Goal: Task Accomplishment & Management: Manage account settings

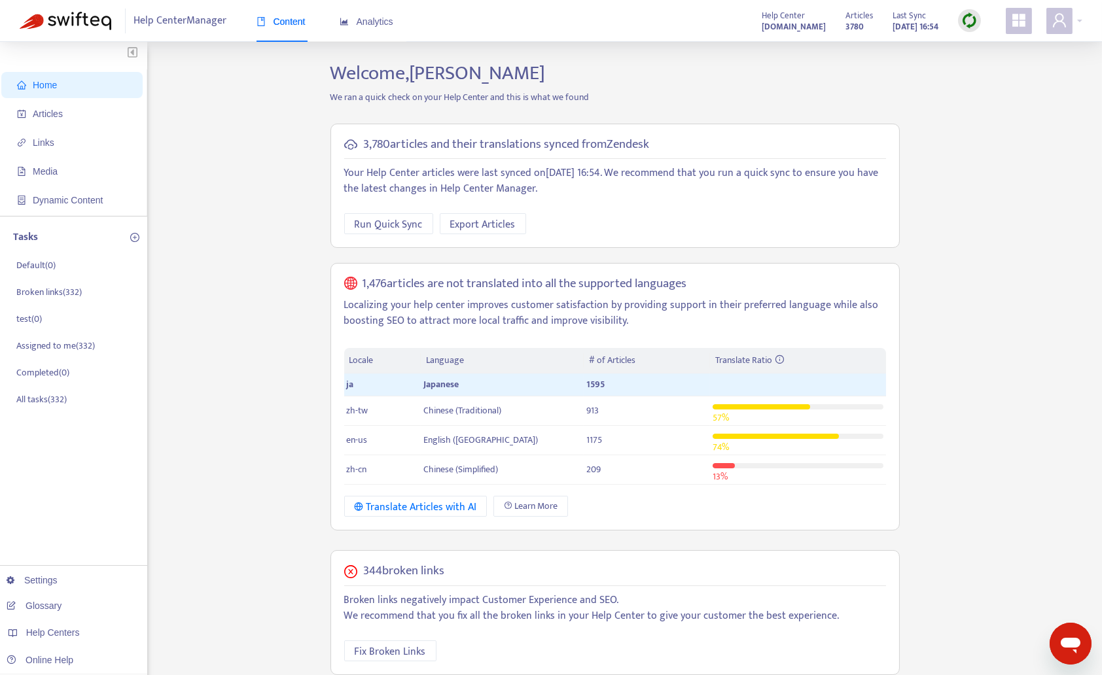
click at [984, 188] on div "Home Articles Links Media Dynamic Content Tasks Default ( 0 ) Broken links ( 33…" at bounding box center [551, 519] width 1062 height 916
click at [1062, 17] on icon "user" at bounding box center [1059, 20] width 16 height 16
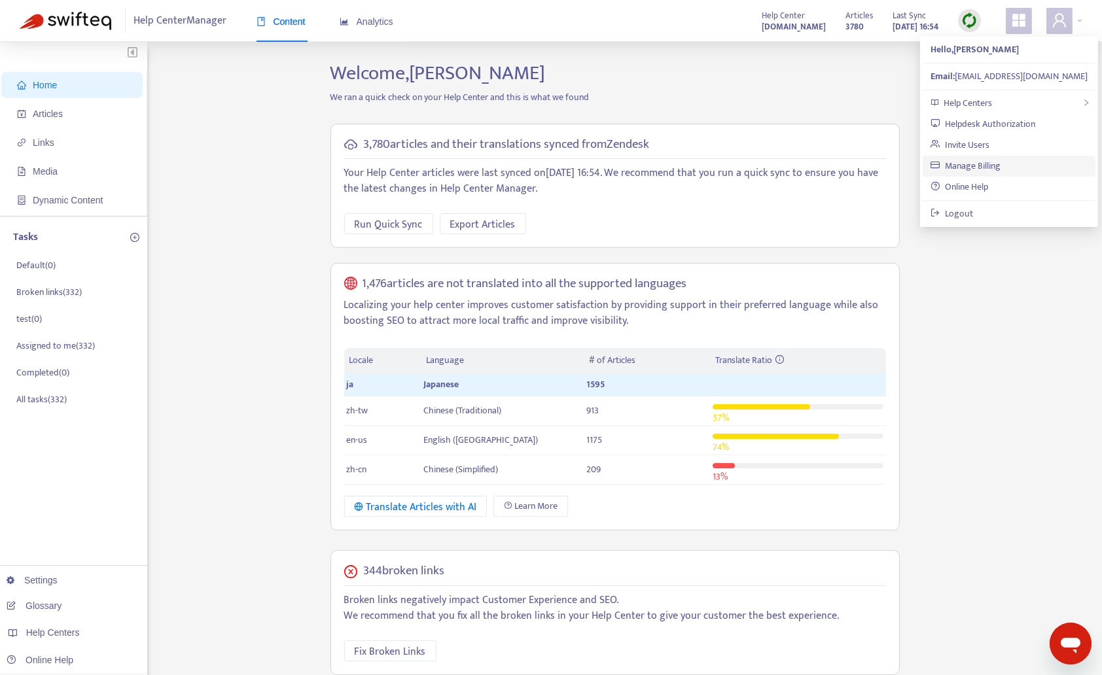
click at [983, 168] on link "Manage Billing" at bounding box center [965, 165] width 70 height 15
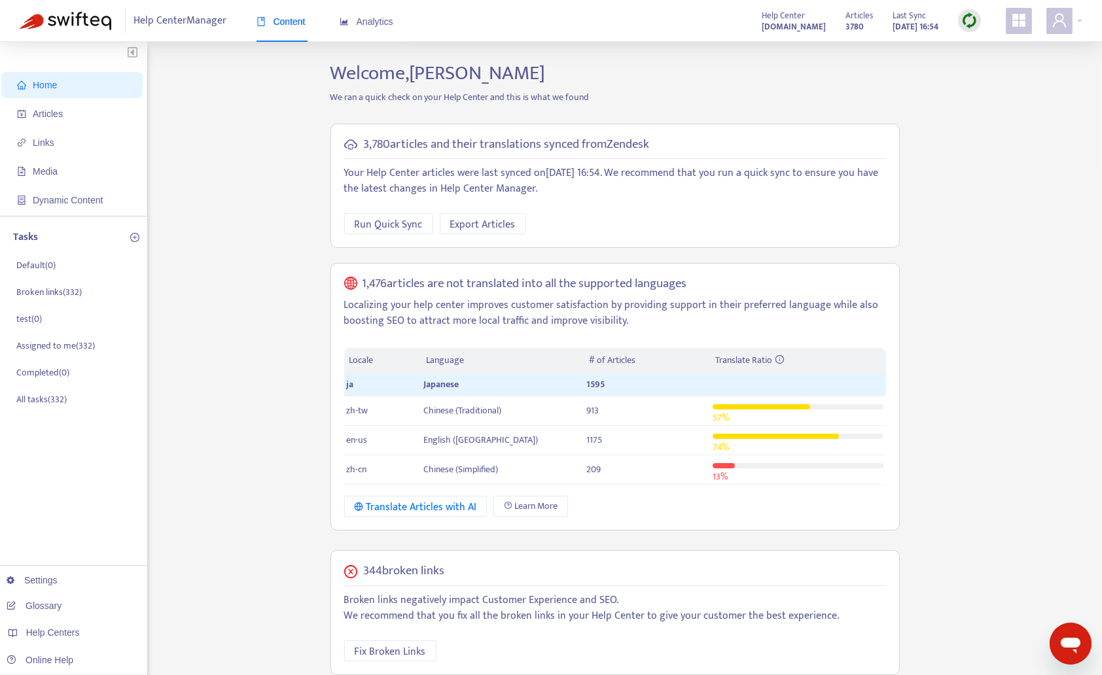
click at [252, 125] on div "Home Articles Links Media Dynamic Content Tasks Default ( 0 ) Broken links ( 33…" at bounding box center [551, 519] width 1062 height 916
click at [240, 199] on div "Home Articles Links Media Dynamic Content Tasks Default ( 0 ) Broken links ( 33…" at bounding box center [551, 519] width 1062 height 916
click at [937, 90] on div "Home Articles Links Media Dynamic Content Tasks Default ( 0 ) Broken links ( 33…" at bounding box center [551, 519] width 1062 height 916
click at [1066, 10] on span at bounding box center [1059, 21] width 26 height 26
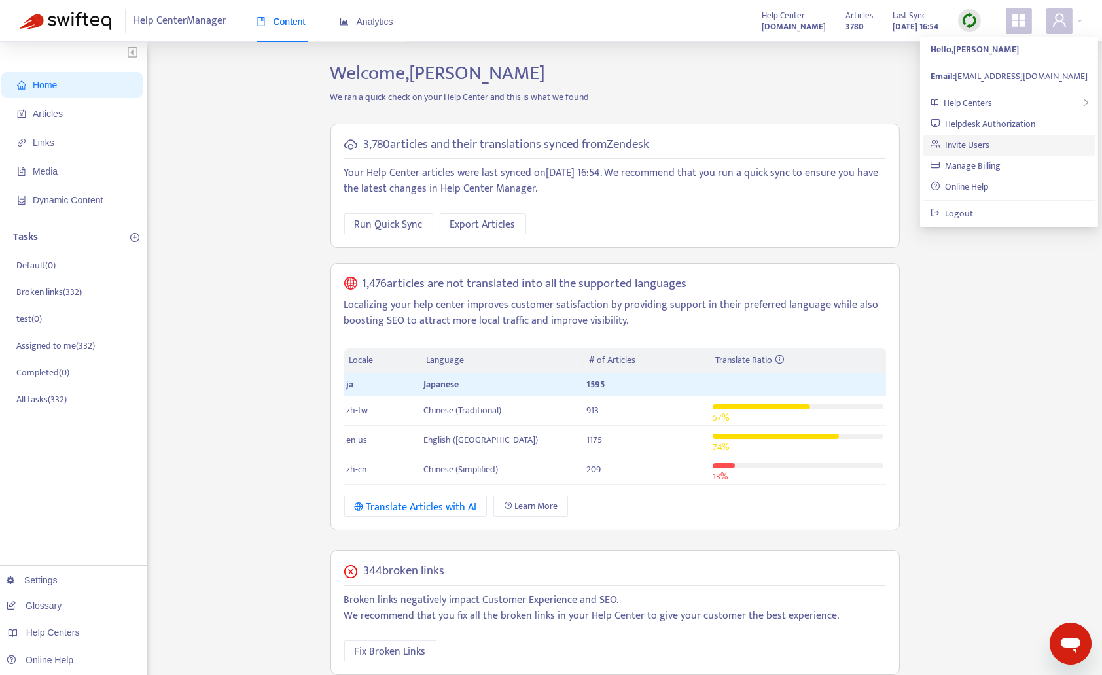
click at [989, 143] on link "Invite Users" at bounding box center [959, 144] width 59 height 15
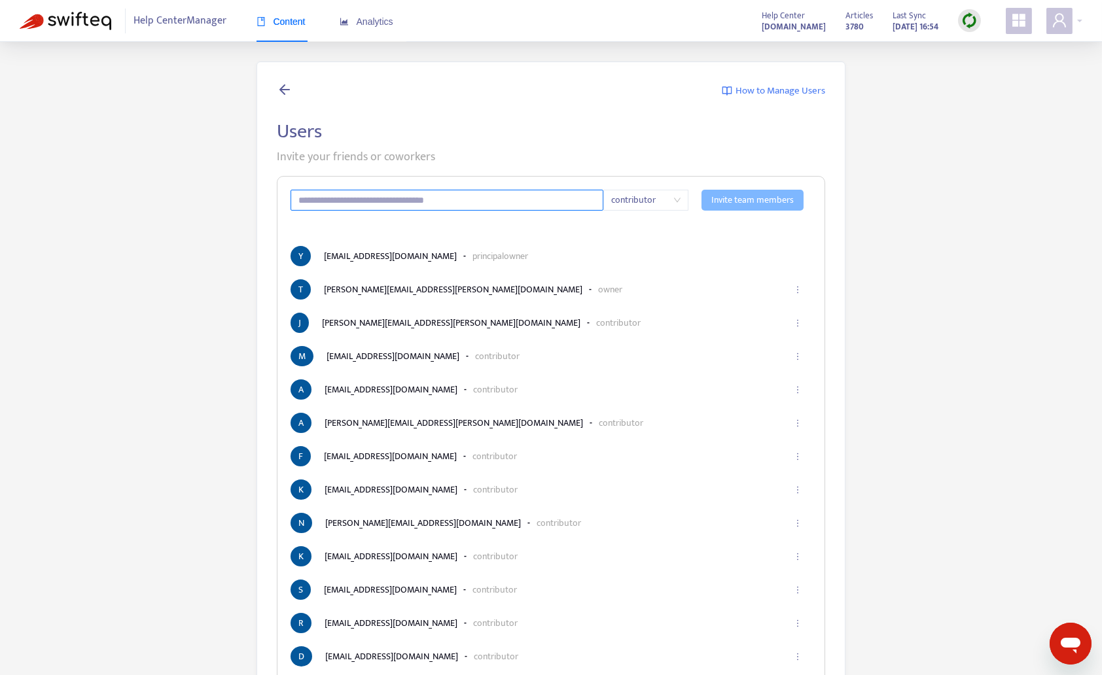
click at [461, 205] on input "text" at bounding box center [446, 200] width 313 height 21
type input "*"
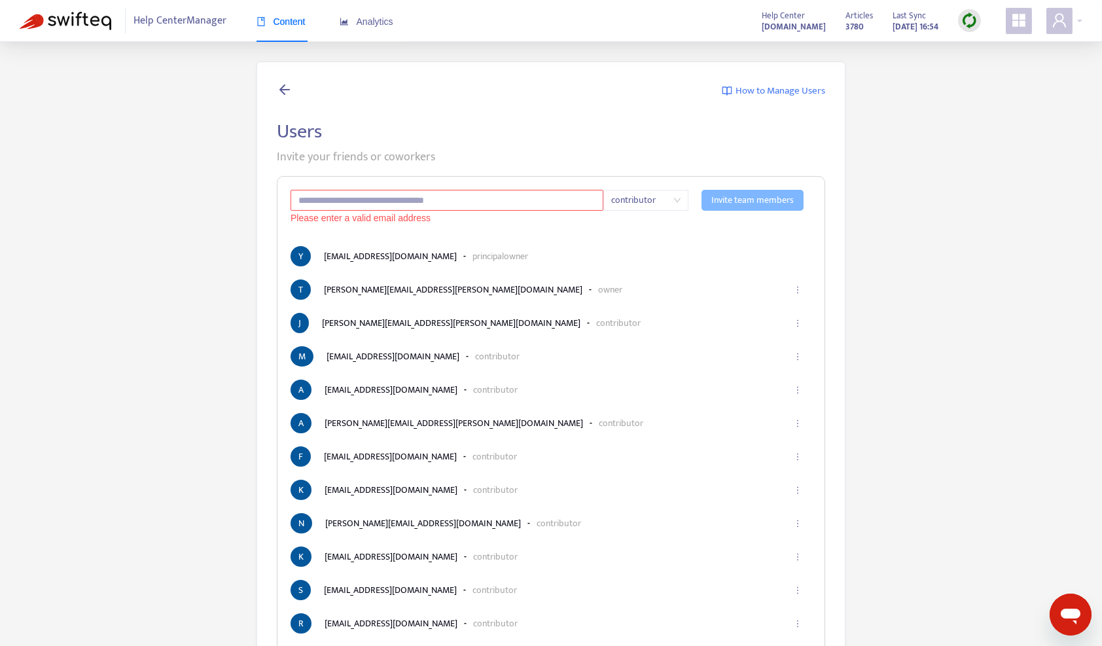
click at [51, 14] on img at bounding box center [66, 21] width 92 height 18
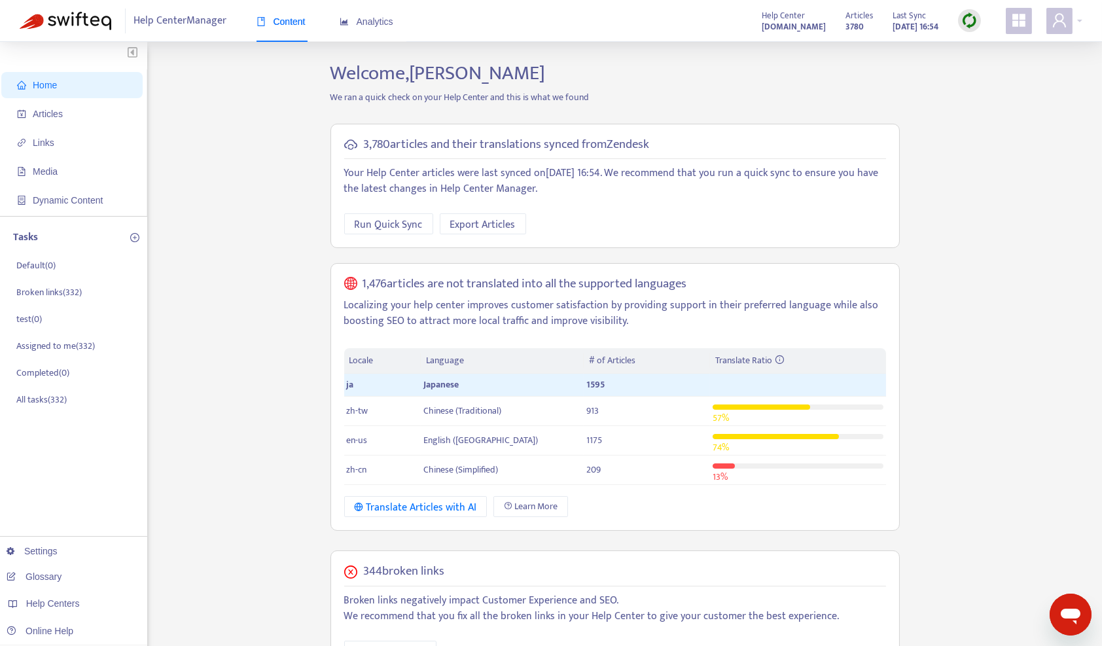
click at [944, 107] on div "Home Articles Links Media Dynamic Content Tasks Default ( 0 ) Broken links ( 33…" at bounding box center [551, 519] width 1062 height 916
click at [1077, 24] on div at bounding box center [1064, 21] width 36 height 26
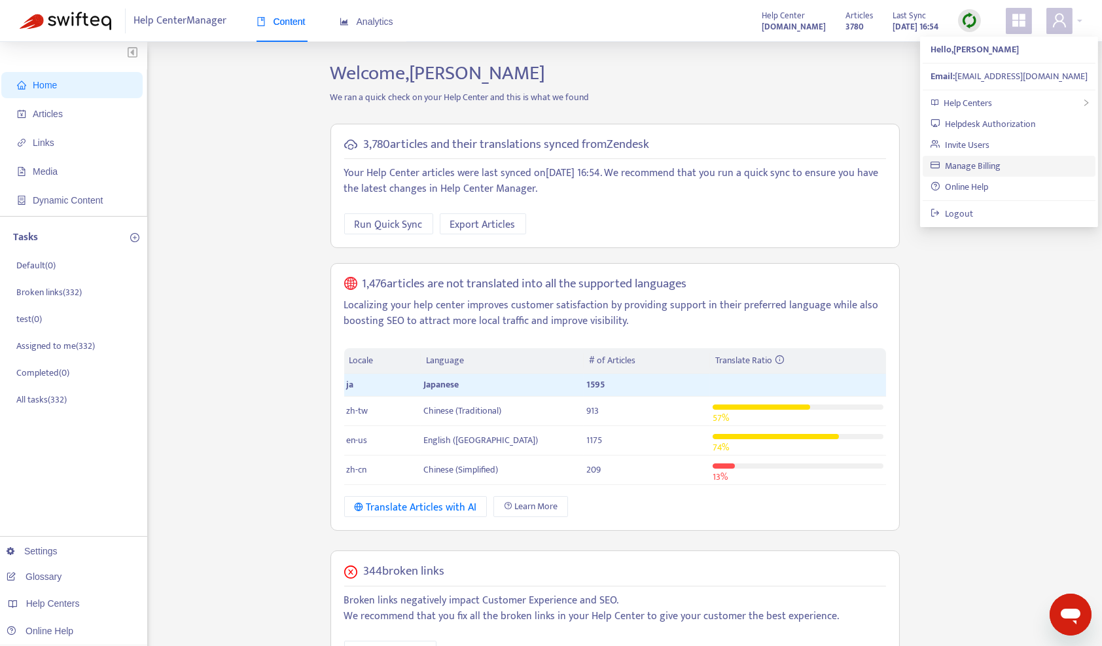
click at [952, 165] on link "Manage Billing" at bounding box center [965, 165] width 70 height 15
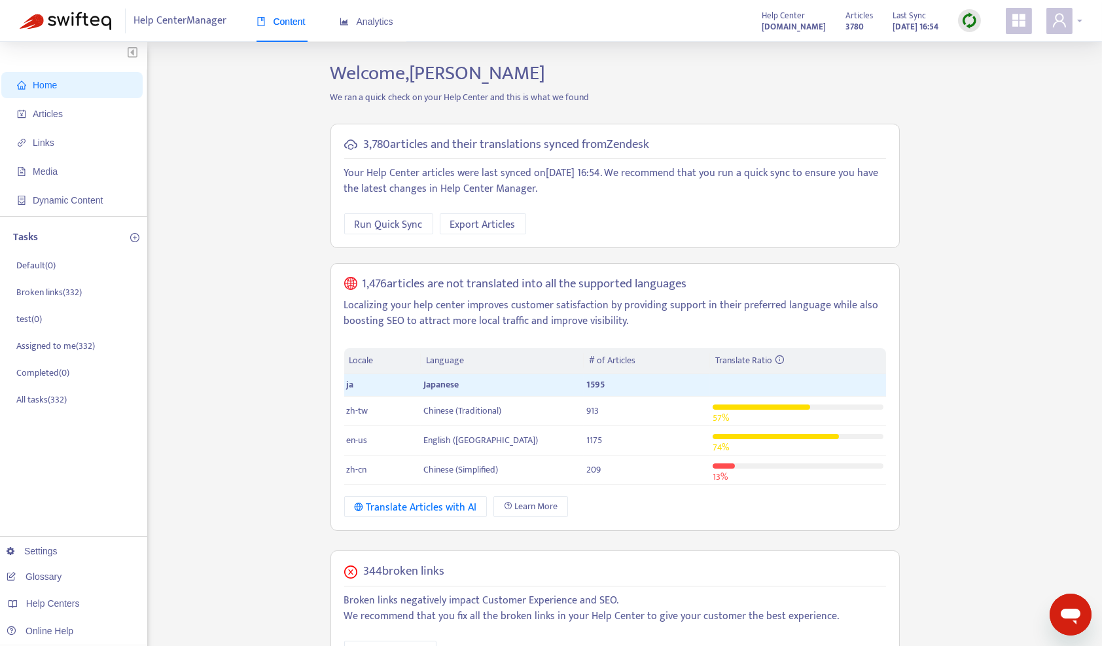
click at [1055, 23] on icon "user" at bounding box center [1058, 20] width 13 height 14
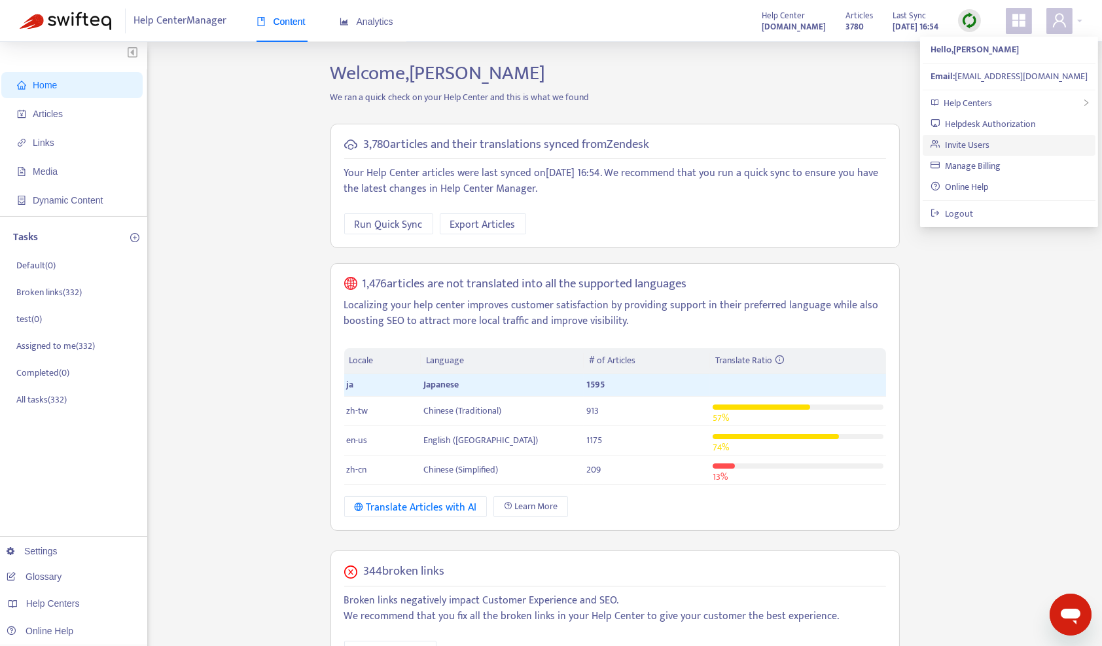
click at [984, 145] on link "Invite Users" at bounding box center [959, 144] width 59 height 15
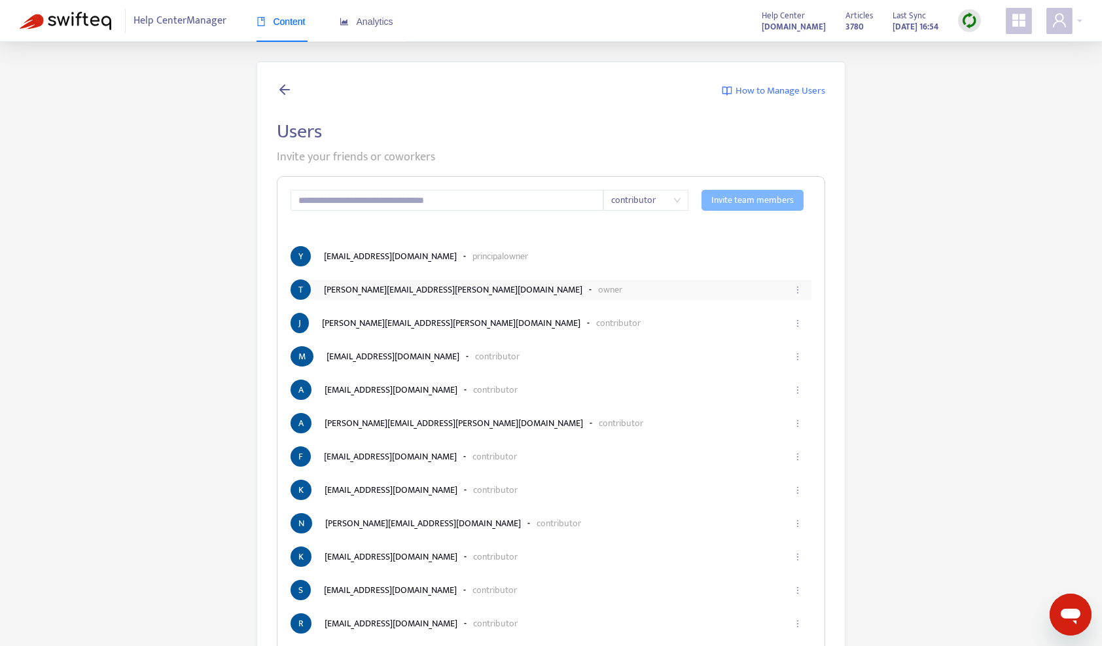
click at [798, 293] on icon "ellipsis" at bounding box center [797, 289] width 9 height 9
click at [801, 283] on button "button" at bounding box center [796, 289] width 21 height 29
click at [775, 314] on li "J johanna.yang@hennge.com - contributor" at bounding box center [550, 323] width 521 height 20
click at [792, 291] on button "button" at bounding box center [796, 289] width 21 height 29
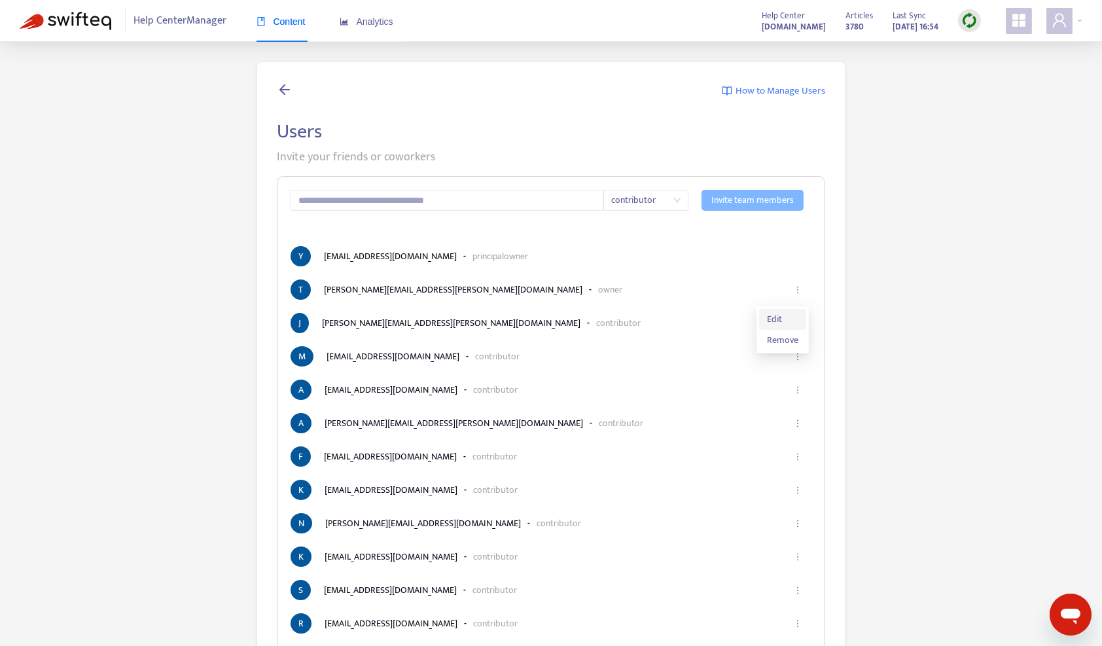
click at [788, 318] on span "Edit" at bounding box center [782, 319] width 31 height 14
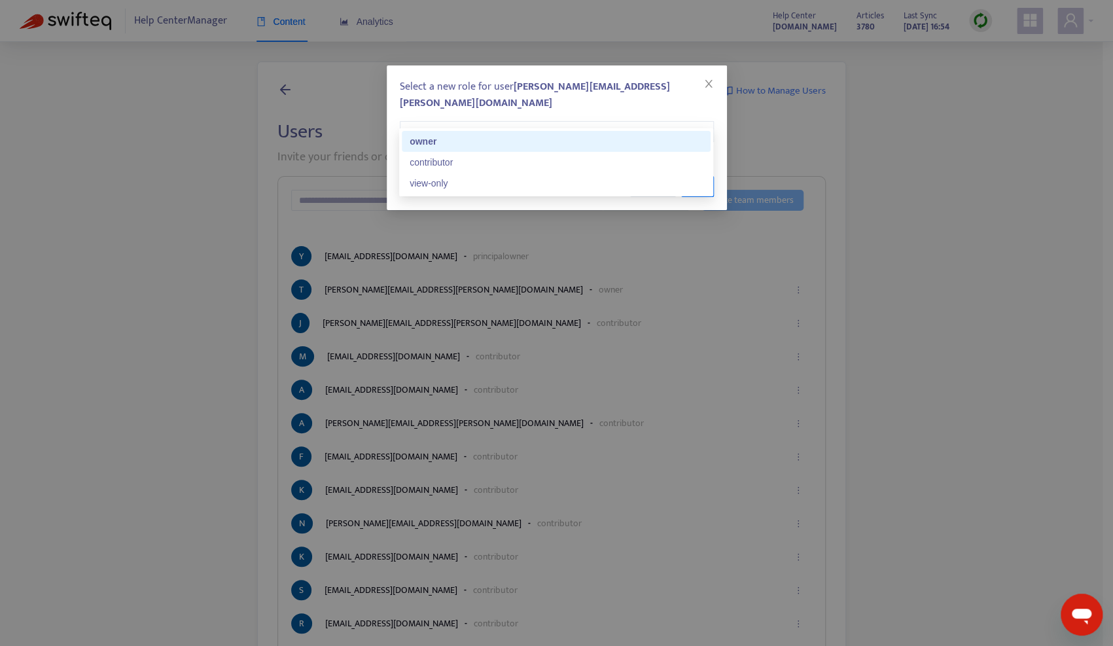
click at [542, 122] on span "owner" at bounding box center [557, 132] width 298 height 20
click at [608, 304] on div "Select a new role for user tomoko.takehara@hennge.com owner Cancel OK" at bounding box center [556, 323] width 1113 height 646
